Goal: Communication & Community: Answer question/provide support

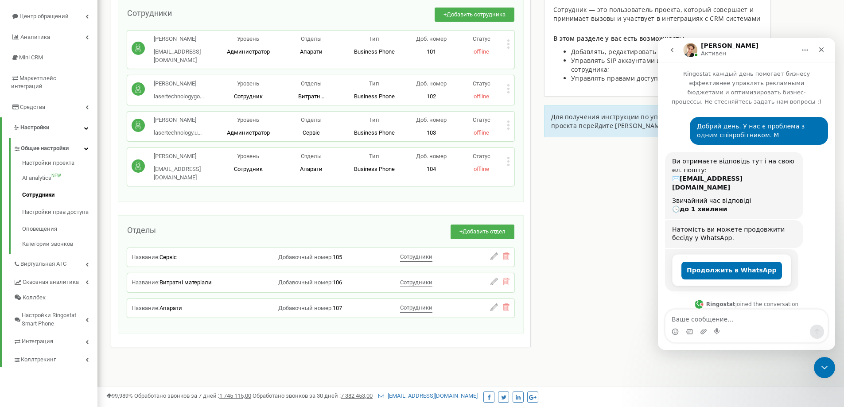
scroll to position [737, 0]
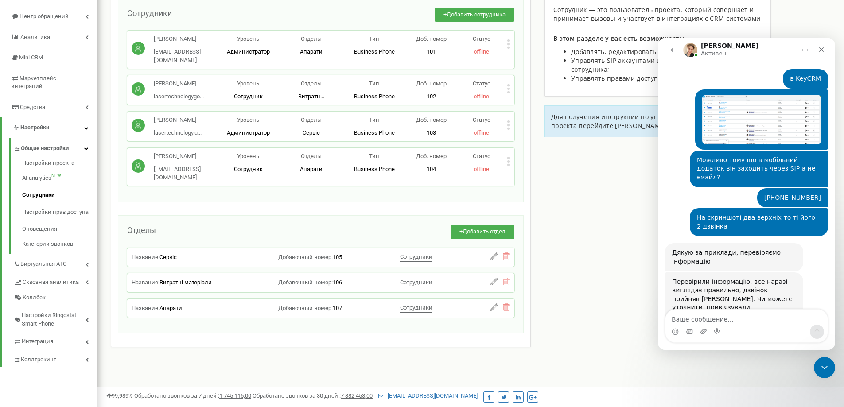
click at [724, 339] on link "тут описали як це зробити" at bounding box center [728, 342] width 88 height 7
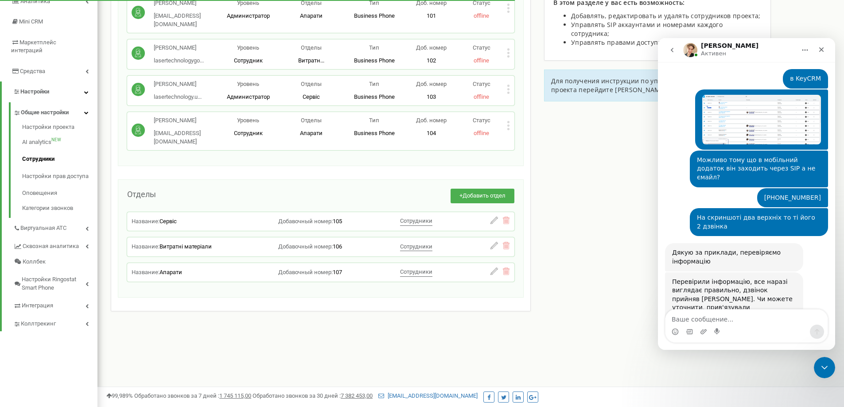
scroll to position [36, 0]
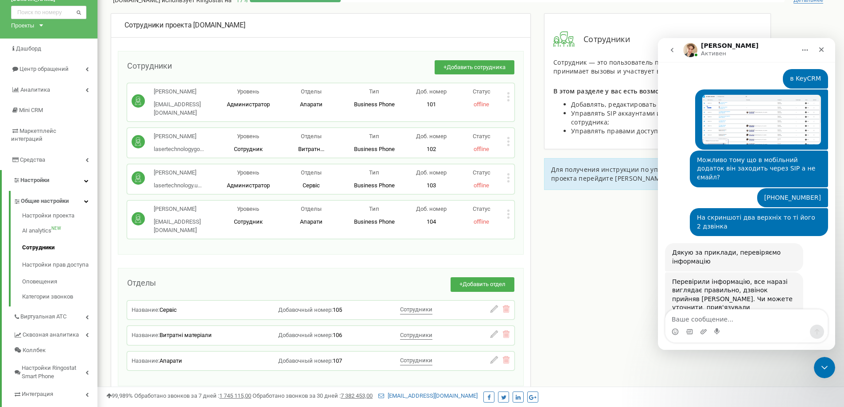
click at [507, 97] on icon at bounding box center [508, 96] width 3 height 9
click at [508, 215] on icon at bounding box center [508, 214] width 2 height 2
click at [508, 97] on icon at bounding box center [508, 97] width 2 height 2
click at [520, 108] on div "Редактировать" at bounding box center [548, 112] width 83 height 14
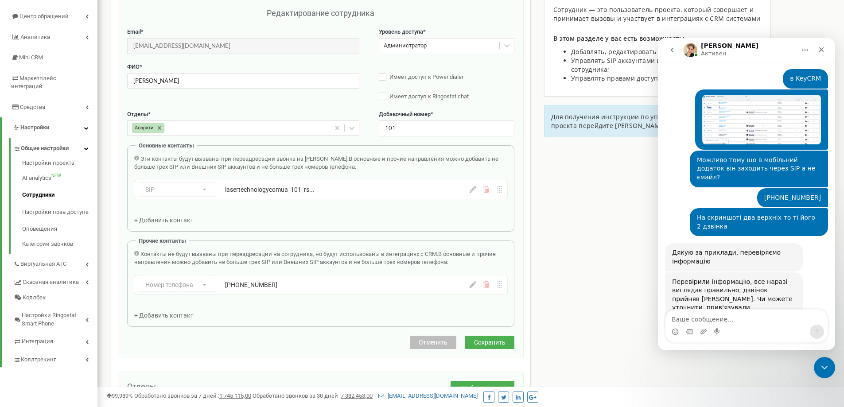
scroll to position [0, 0]
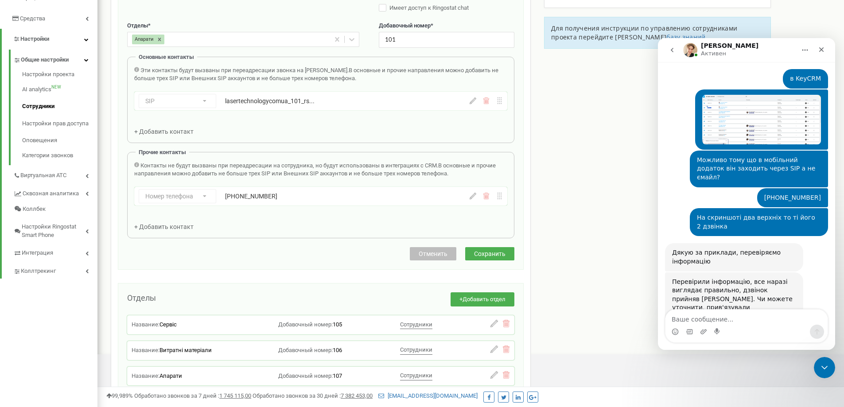
click at [435, 252] on span "Отменить" at bounding box center [433, 253] width 29 height 7
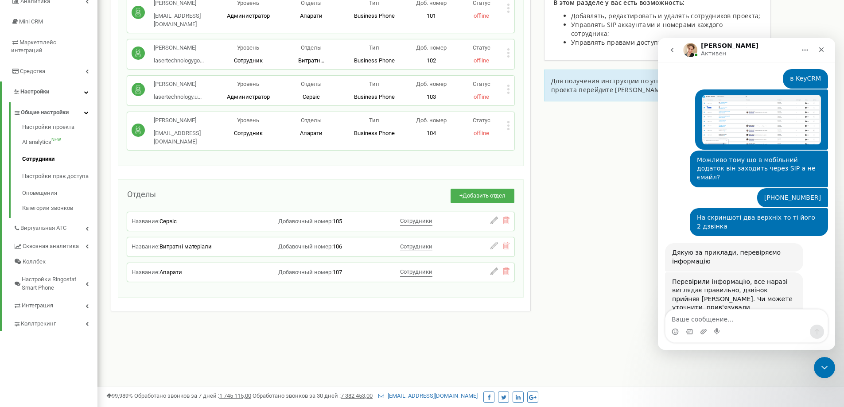
scroll to position [36, 0]
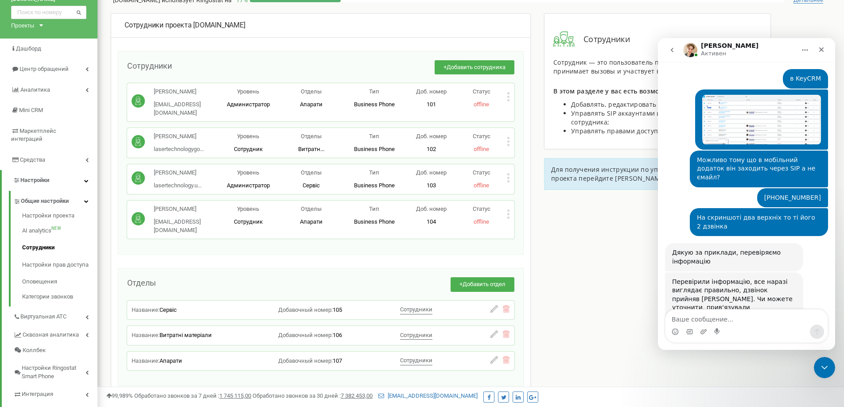
click at [509, 142] on icon at bounding box center [508, 141] width 2 height 2
click at [513, 153] on icon at bounding box center [515, 156] width 7 height 7
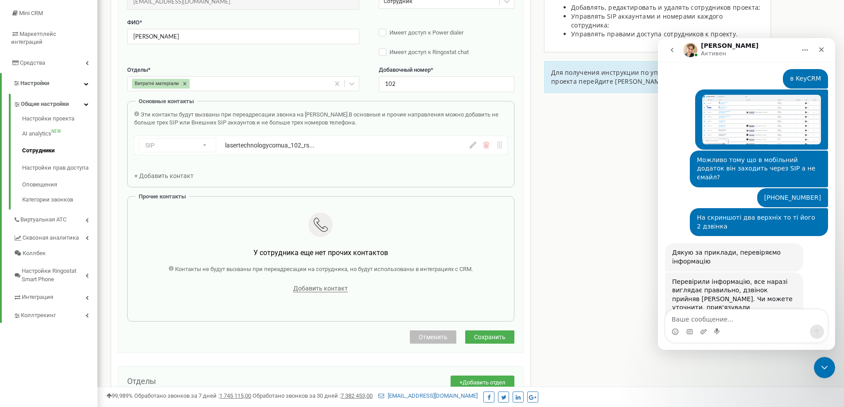
scroll to position [177, 0]
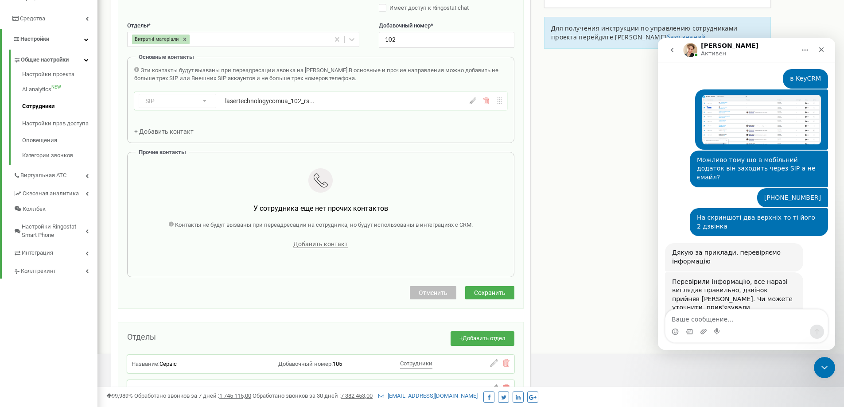
click at [428, 292] on span "Отменить" at bounding box center [433, 292] width 29 height 7
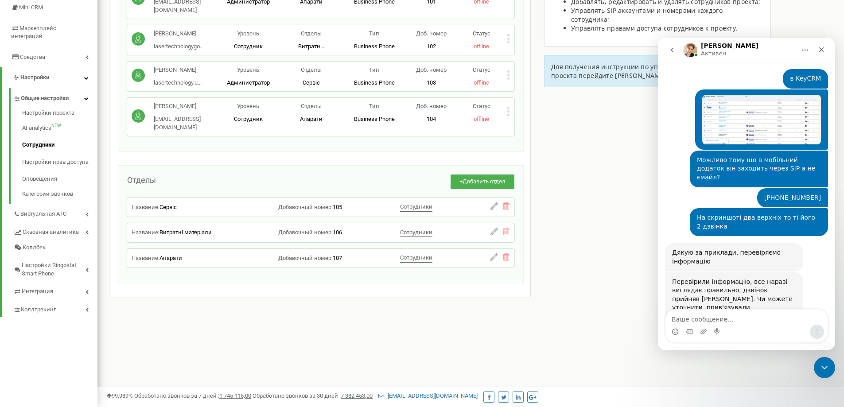
scroll to position [124, 0]
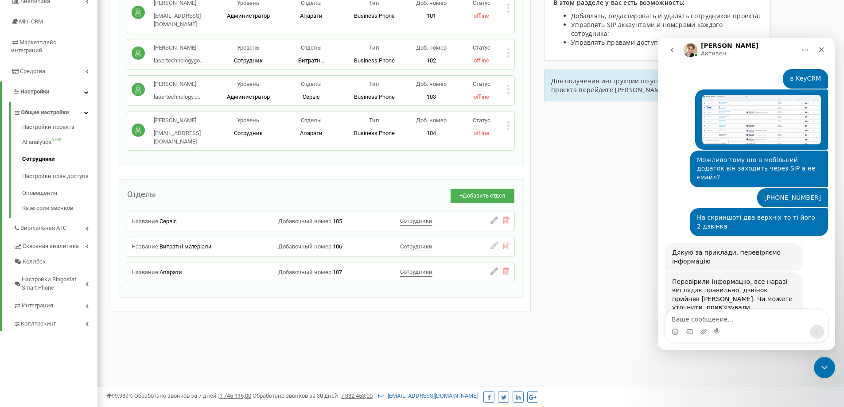
click at [506, 98] on div "Статус offline" at bounding box center [481, 90] width 50 height 21
click at [508, 94] on icon at bounding box center [508, 89] width 3 height 9
click at [520, 107] on span "Редактировать" at bounding box center [541, 104] width 45 height 6
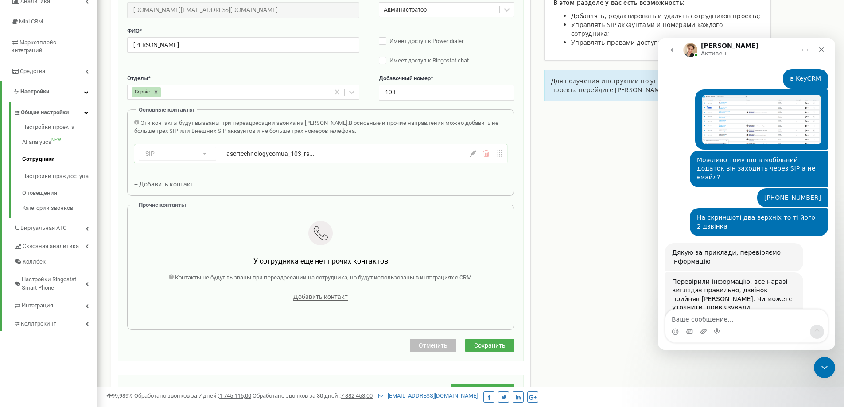
scroll to position [89, 0]
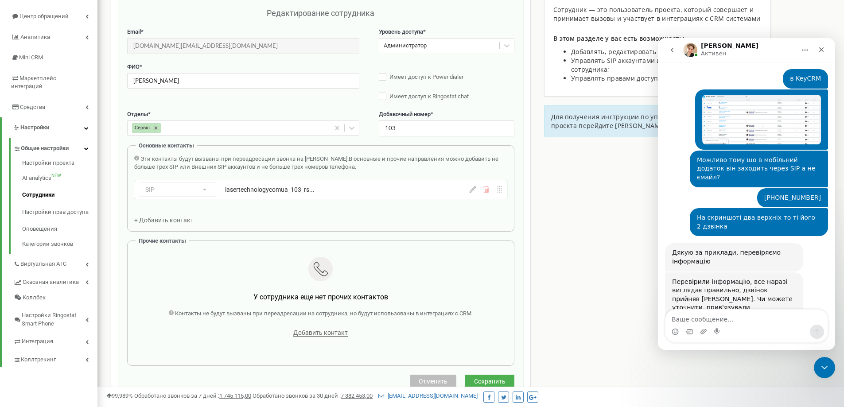
click at [440, 378] on span "Отменить" at bounding box center [433, 381] width 29 height 7
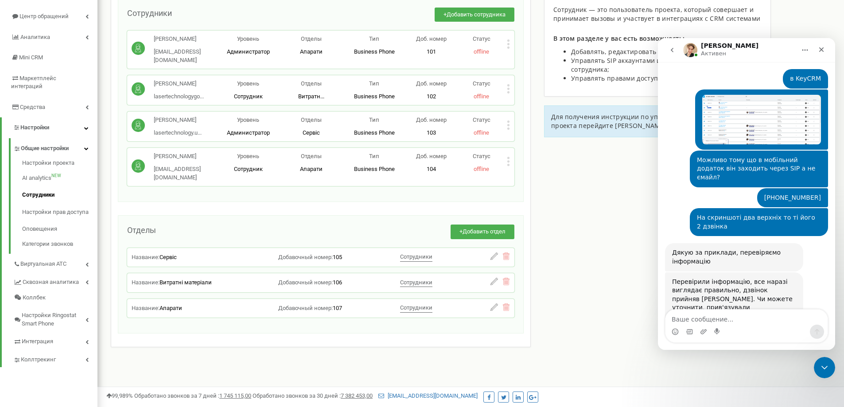
click at [509, 159] on icon at bounding box center [508, 158] width 2 height 2
click at [520, 183] on div "Редактировать" at bounding box center [548, 176] width 83 height 14
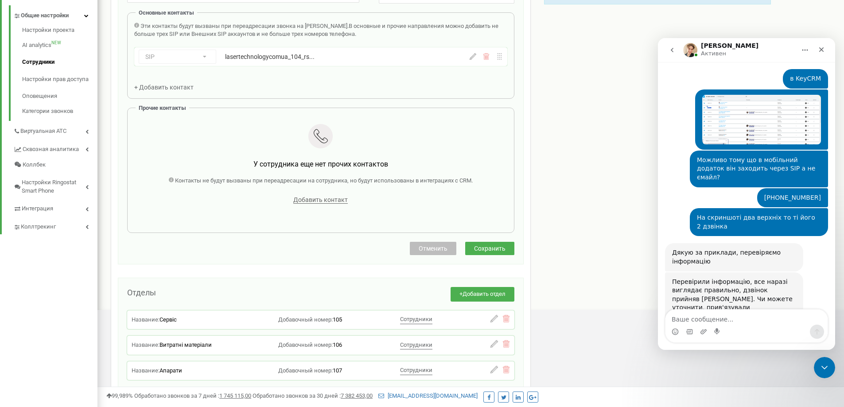
scroll to position [133, 0]
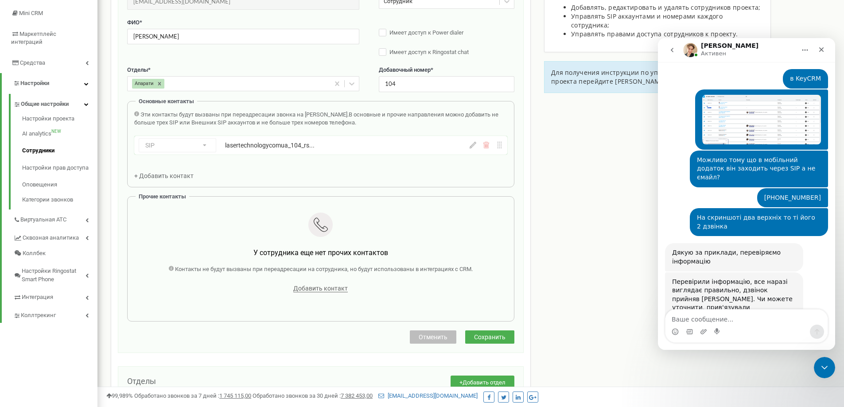
click at [473, 148] on icon at bounding box center [472, 145] width 7 height 7
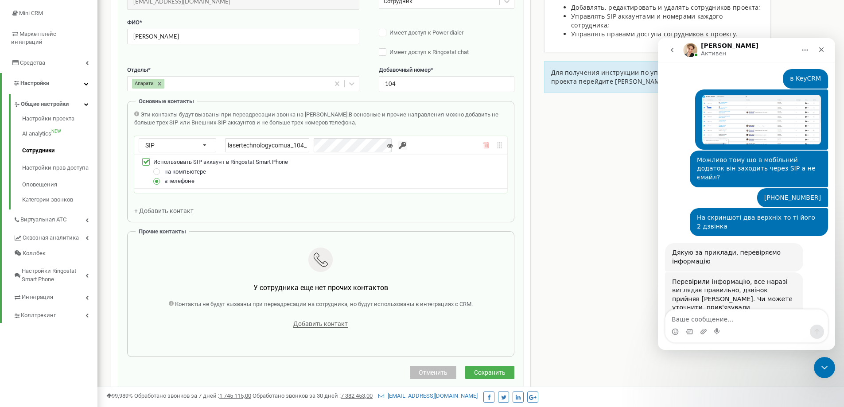
scroll to position [0, 24]
click at [348, 149] on div "lasertechnologycomua_104_rspmob" at bounding box center [310, 145] width 171 height 14
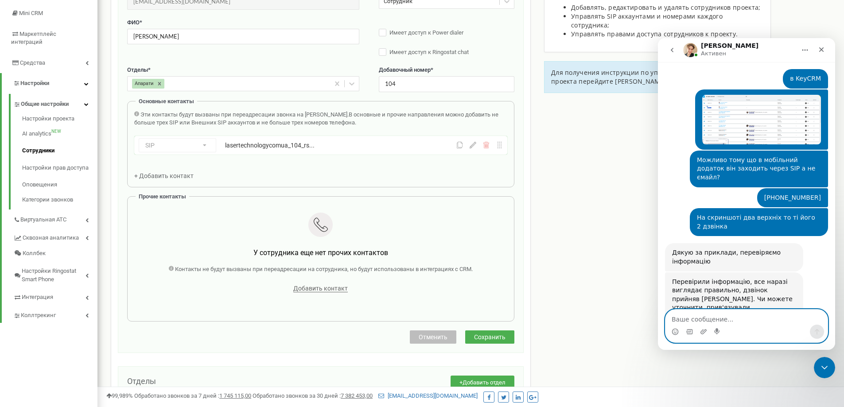
click at [714, 319] on textarea "Ваше сообщение..." at bounding box center [746, 317] width 162 height 15
click at [671, 320] on textarea "Дякую" at bounding box center [746, 317] width 162 height 15
click at [728, 321] on textarea "Зробив. Дякую" at bounding box center [746, 317] width 162 height 15
type textarea "Зробив. Дякую."
click at [812, 333] on button "Отправить сообщение…" at bounding box center [817, 332] width 14 height 14
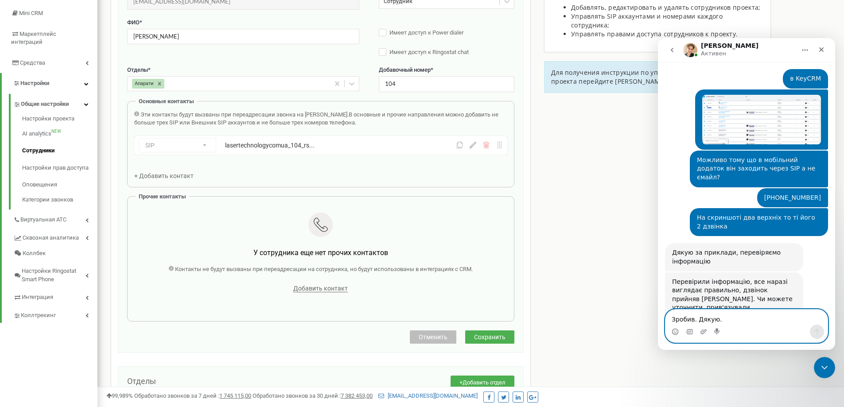
scroll to position [763, 0]
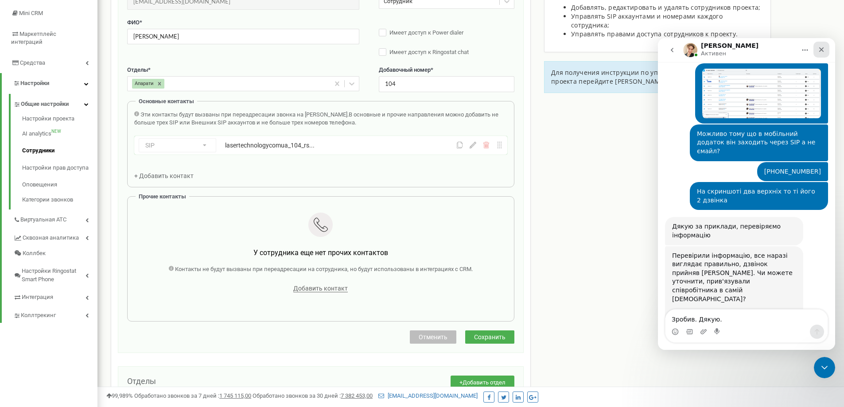
click at [820, 50] on icon "Закрыть" at bounding box center [821, 49] width 5 height 5
